Goal: Transaction & Acquisition: Purchase product/service

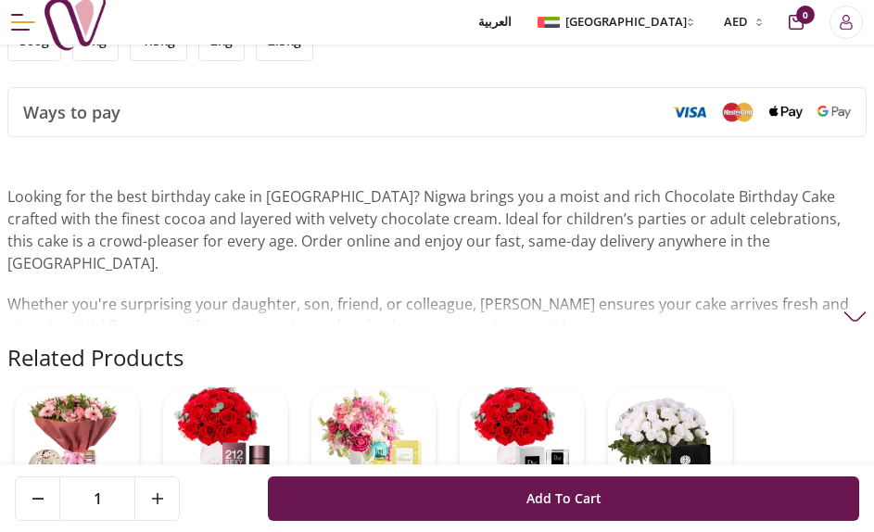
scroll to position [1391, 0]
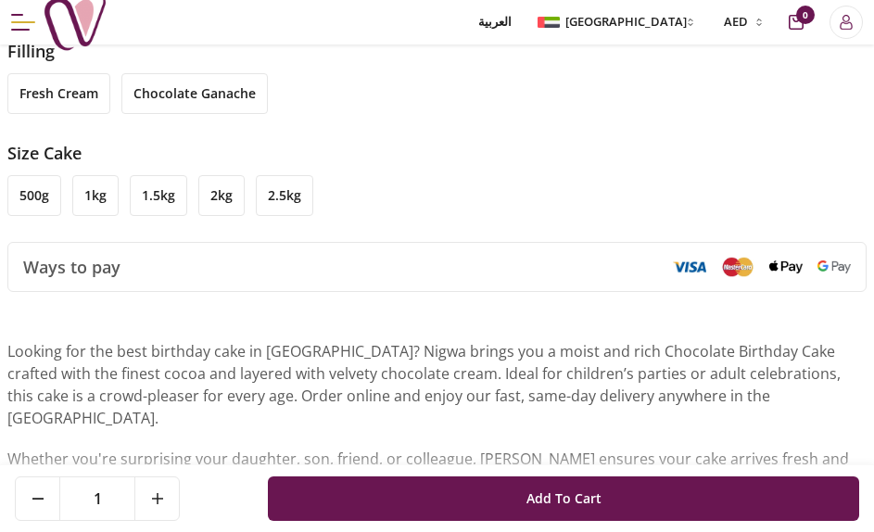
click at [42, 183] on li "500g" at bounding box center [34, 195] width 54 height 41
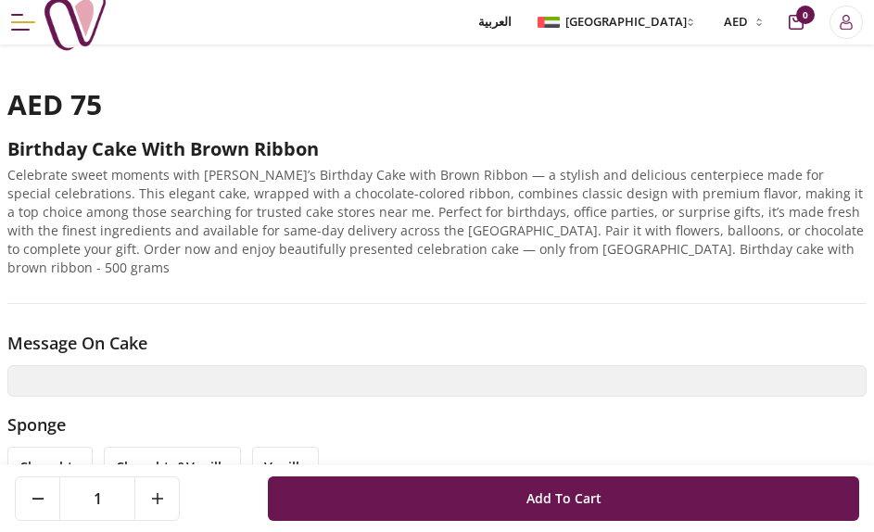
scroll to position [1082, 0]
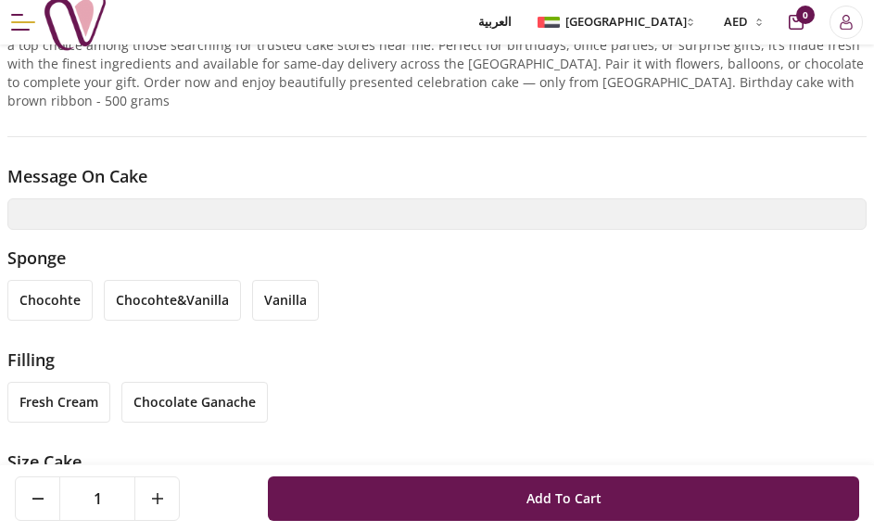
click at [281, 281] on li "vanilla" at bounding box center [285, 300] width 67 height 41
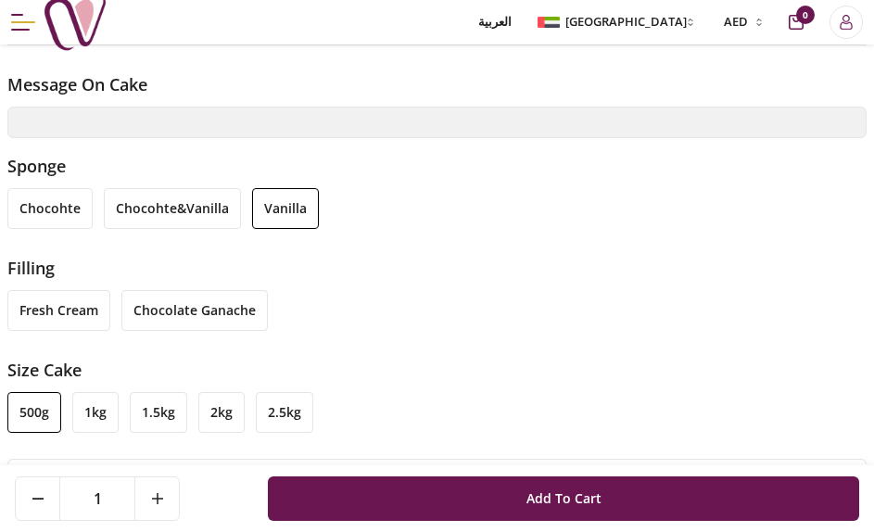
scroll to position [1236, 0]
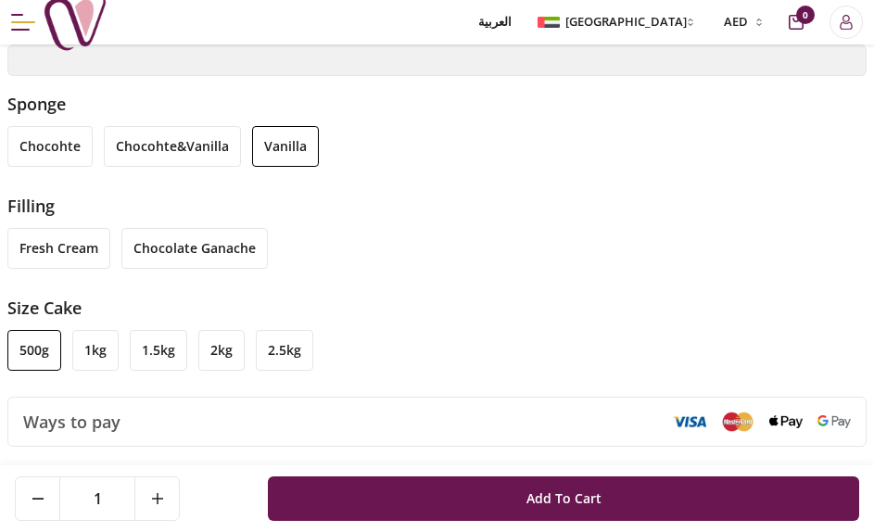
click at [67, 234] on li "fresh cream" at bounding box center [58, 248] width 103 height 41
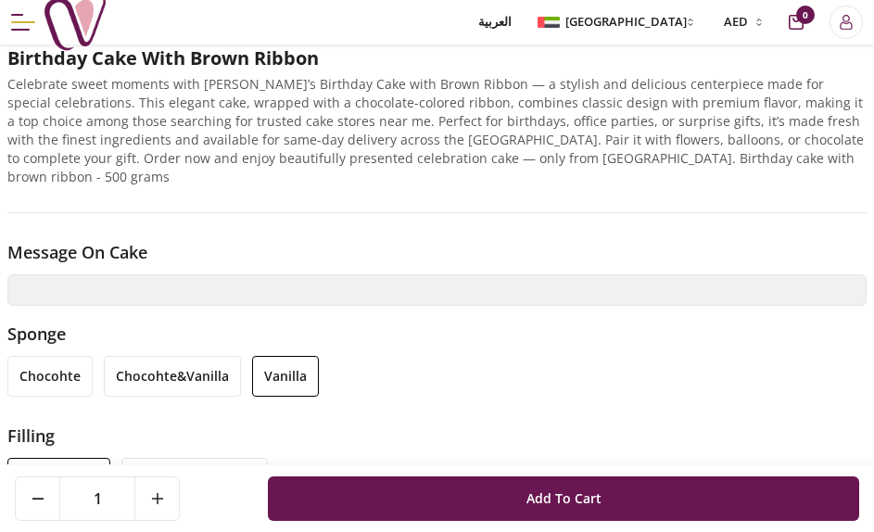
scroll to position [838, 0]
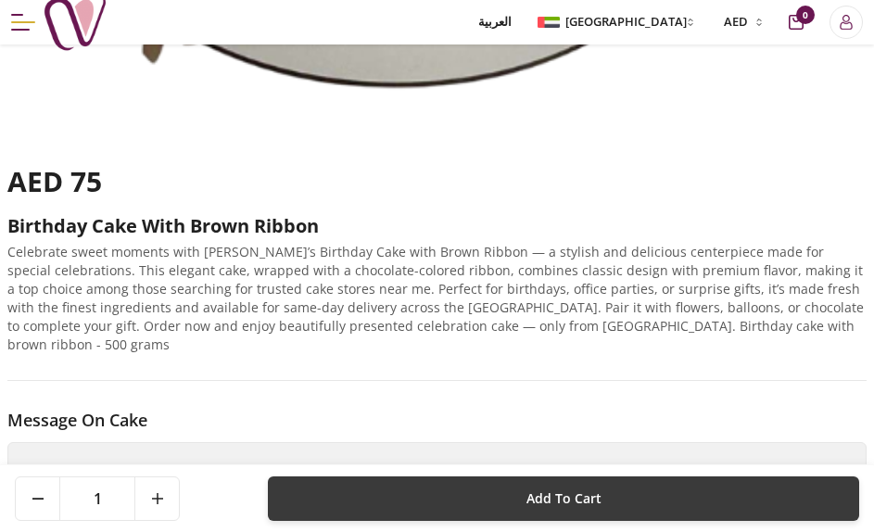
click at [345, 489] on button "Add To Cart" at bounding box center [564, 499] width 592 height 45
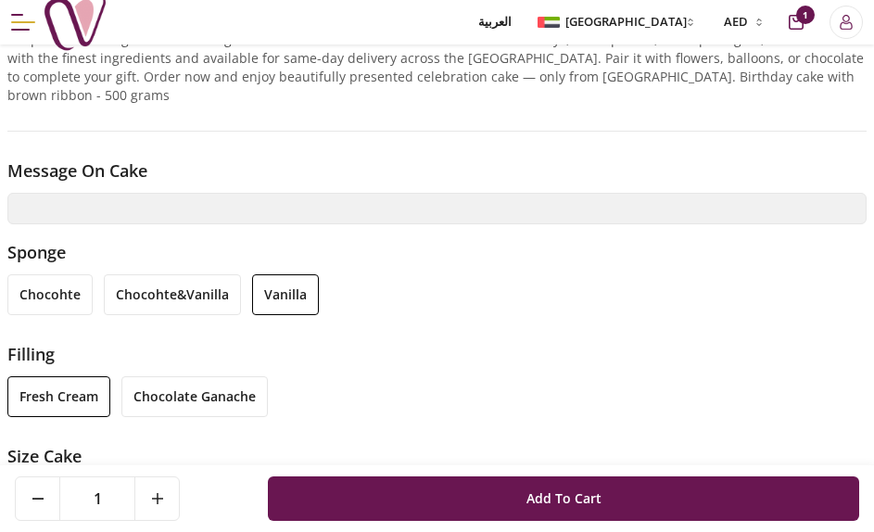
scroll to position [1147, 0]
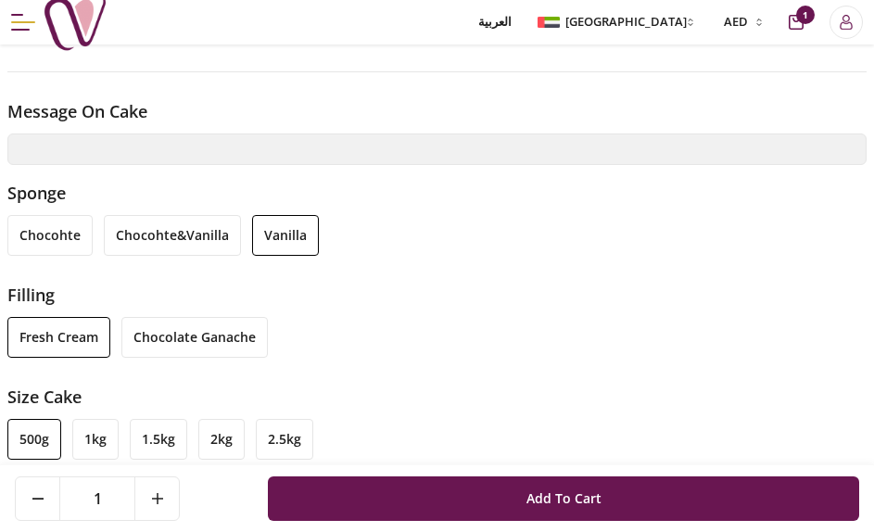
click at [104, 419] on li "1kg" at bounding box center [95, 439] width 46 height 41
click at [39, 430] on li "500g" at bounding box center [34, 439] width 54 height 41
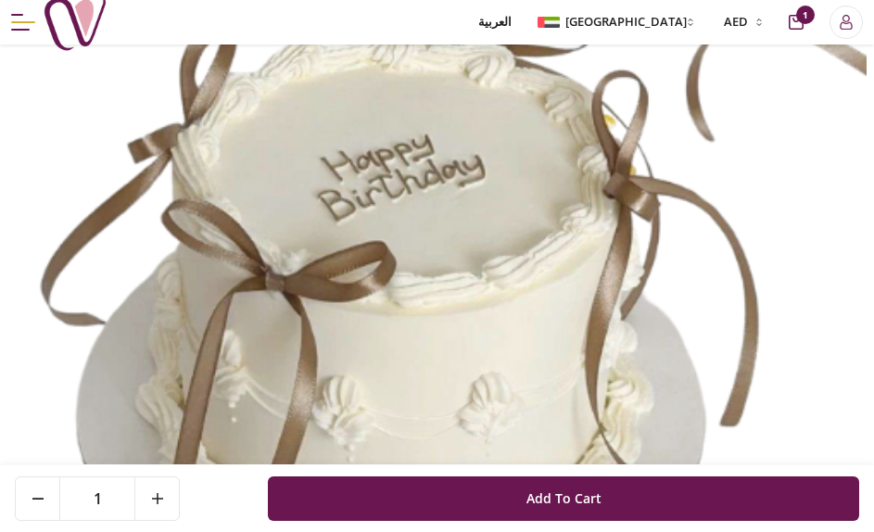
scroll to position [375, 0]
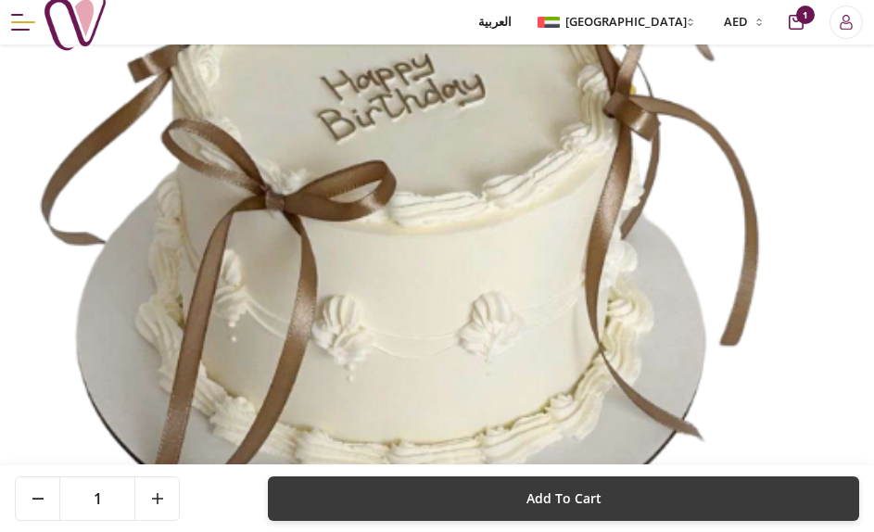
click at [462, 484] on button "Add To Cart" at bounding box center [564, 499] width 592 height 45
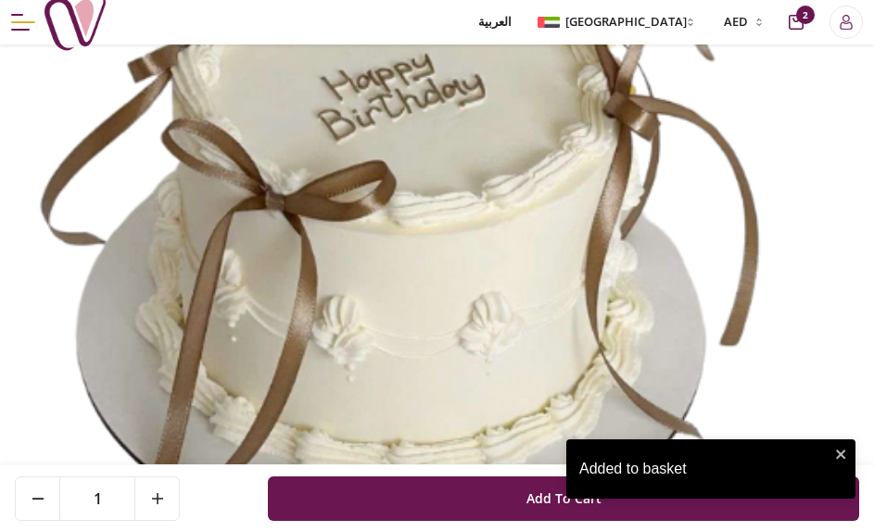
click at [640, 474] on div "Added to basket" at bounding box center [705, 469] width 250 height 22
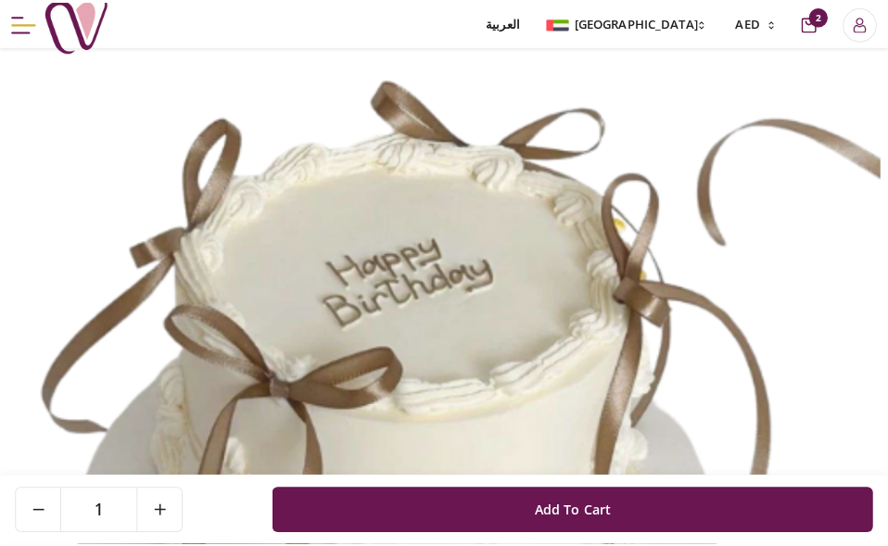
scroll to position [0, 0]
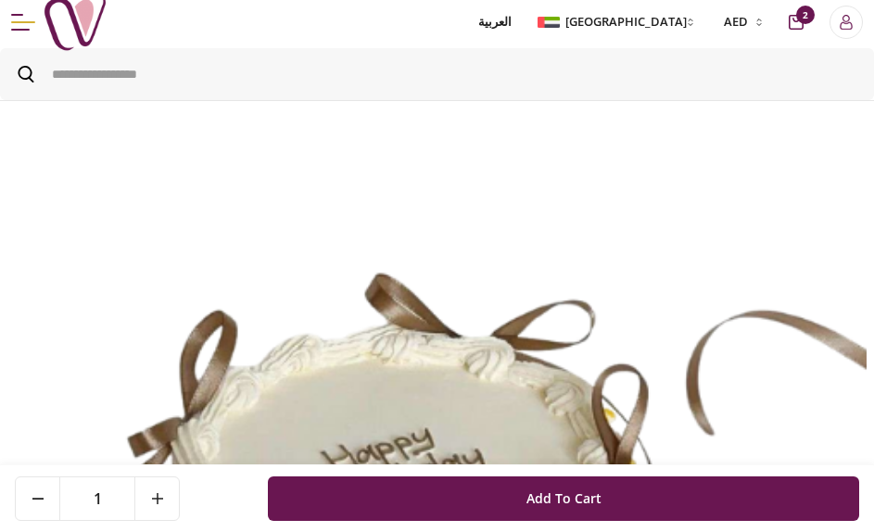
click at [802, 28] on icon "cart-button" at bounding box center [796, 22] width 15 height 15
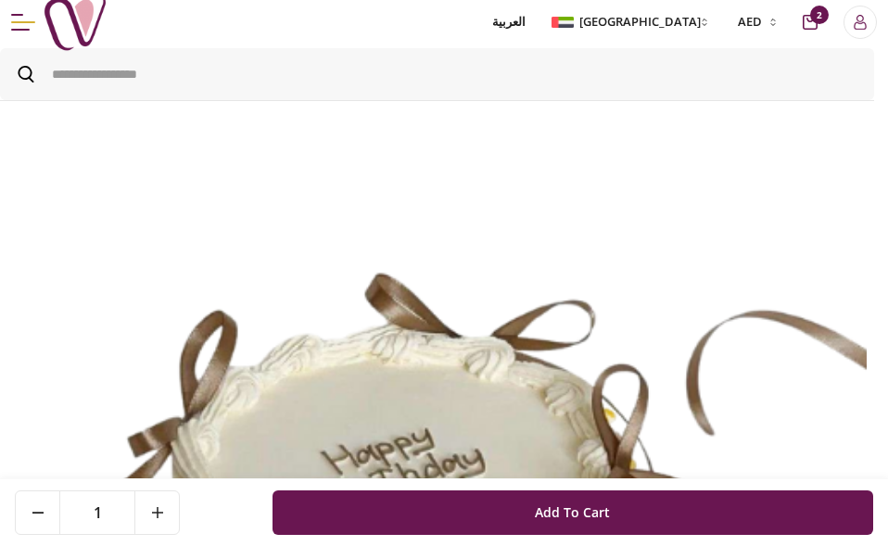
scroll to position [8, 8]
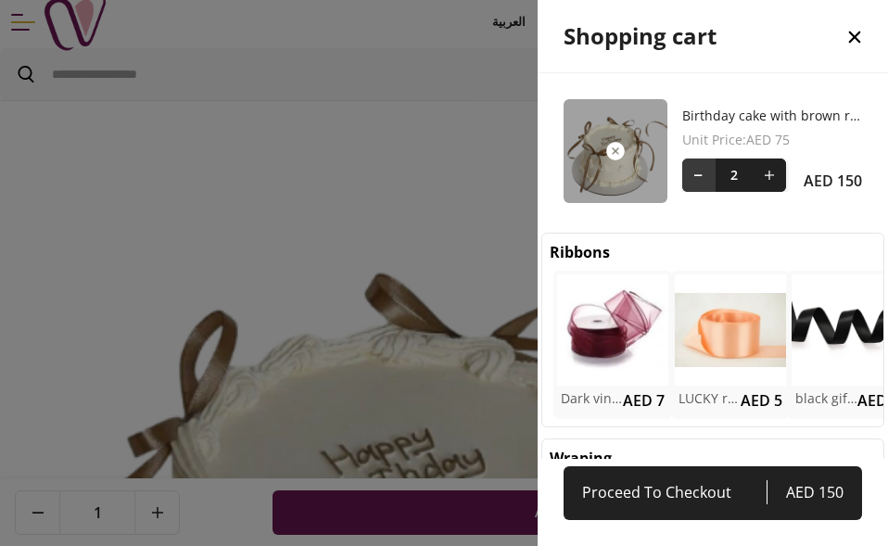
click at [698, 171] on button at bounding box center [698, 175] width 33 height 33
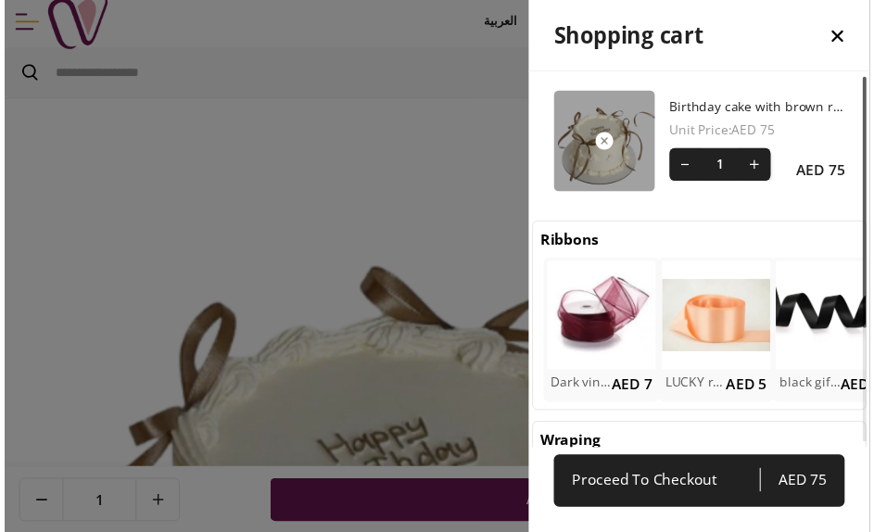
scroll to position [0, 0]
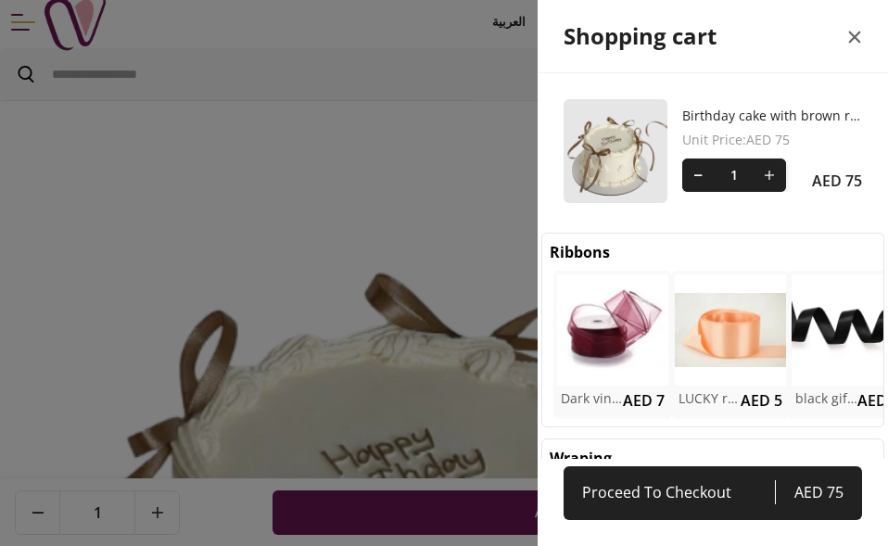
click at [849, 30] on icon "close" at bounding box center [855, 37] width 22 height 22
